Goal: Information Seeking & Learning: Check status

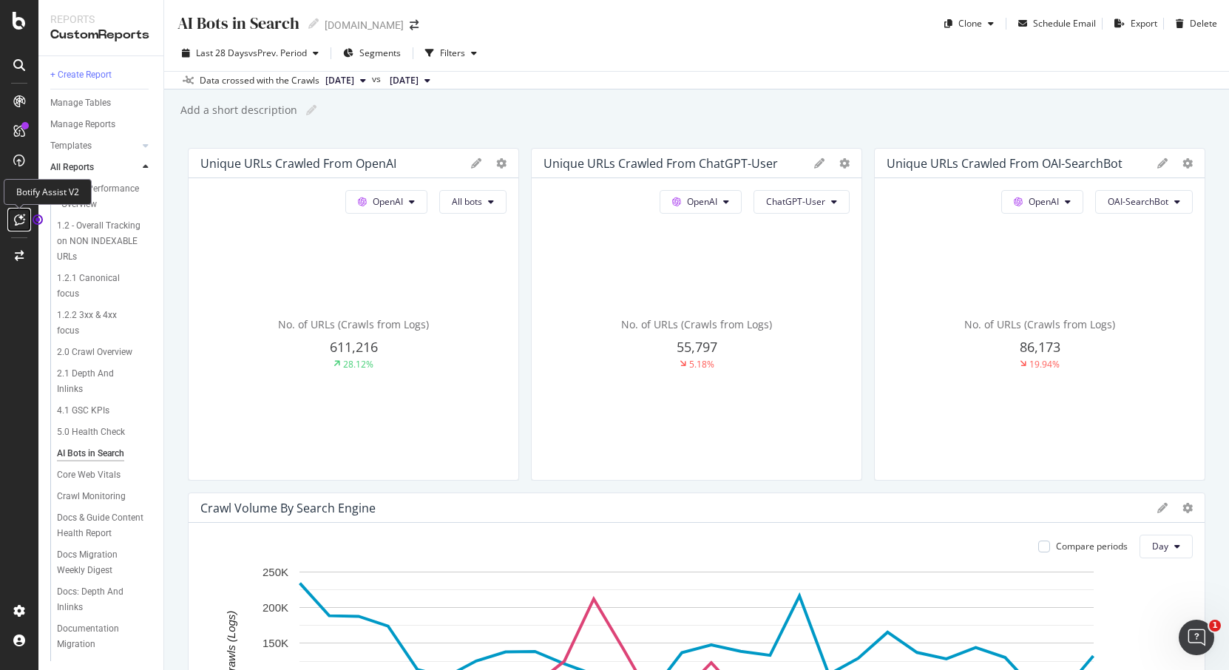
click at [16, 219] on icon at bounding box center [19, 220] width 11 height 12
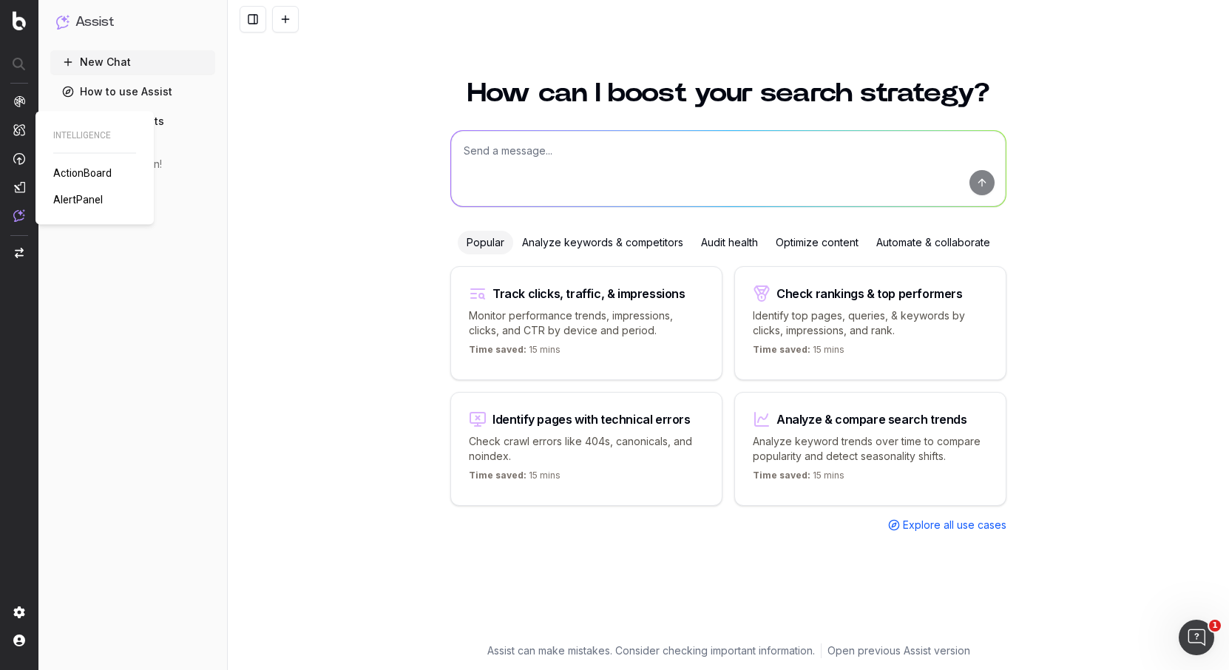
click at [21, 128] on img at bounding box center [19, 129] width 12 height 13
